Goal: Task Accomplishment & Management: Manage account settings

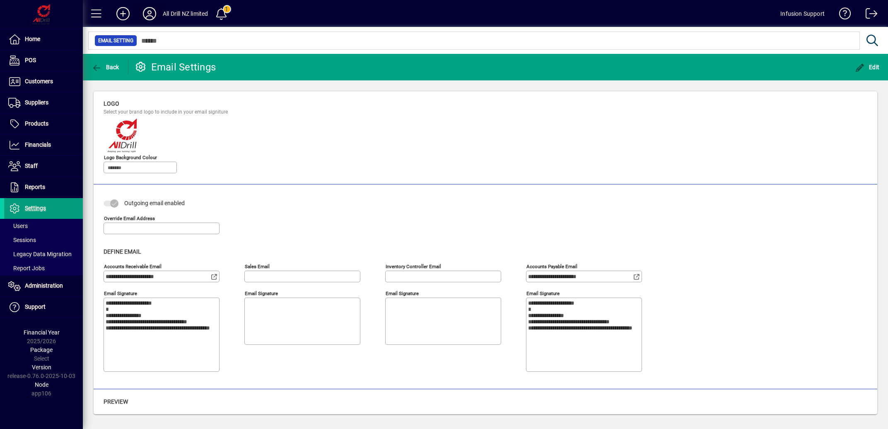
click at [147, 12] on icon at bounding box center [149, 13] width 17 height 13
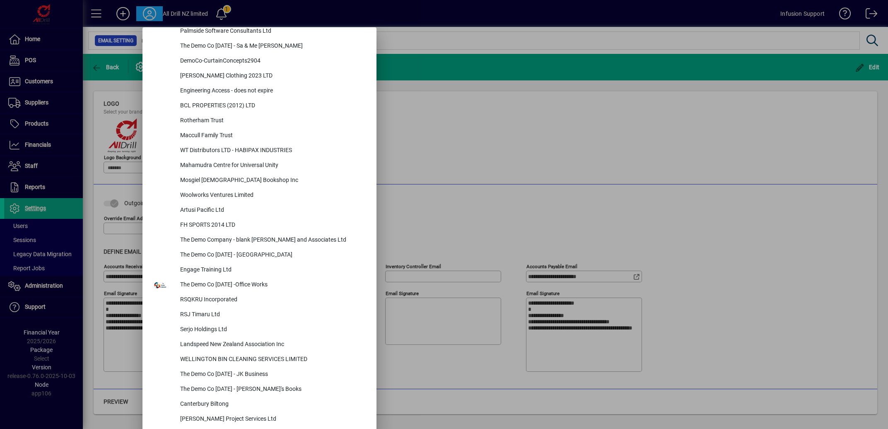
scroll to position [3146, 0]
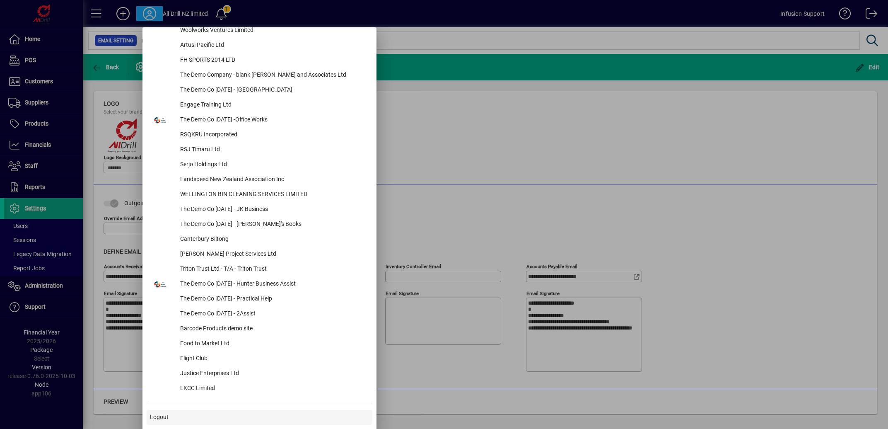
click at [156, 414] on span "Logout" at bounding box center [159, 417] width 19 height 9
